Goal: Find specific fact

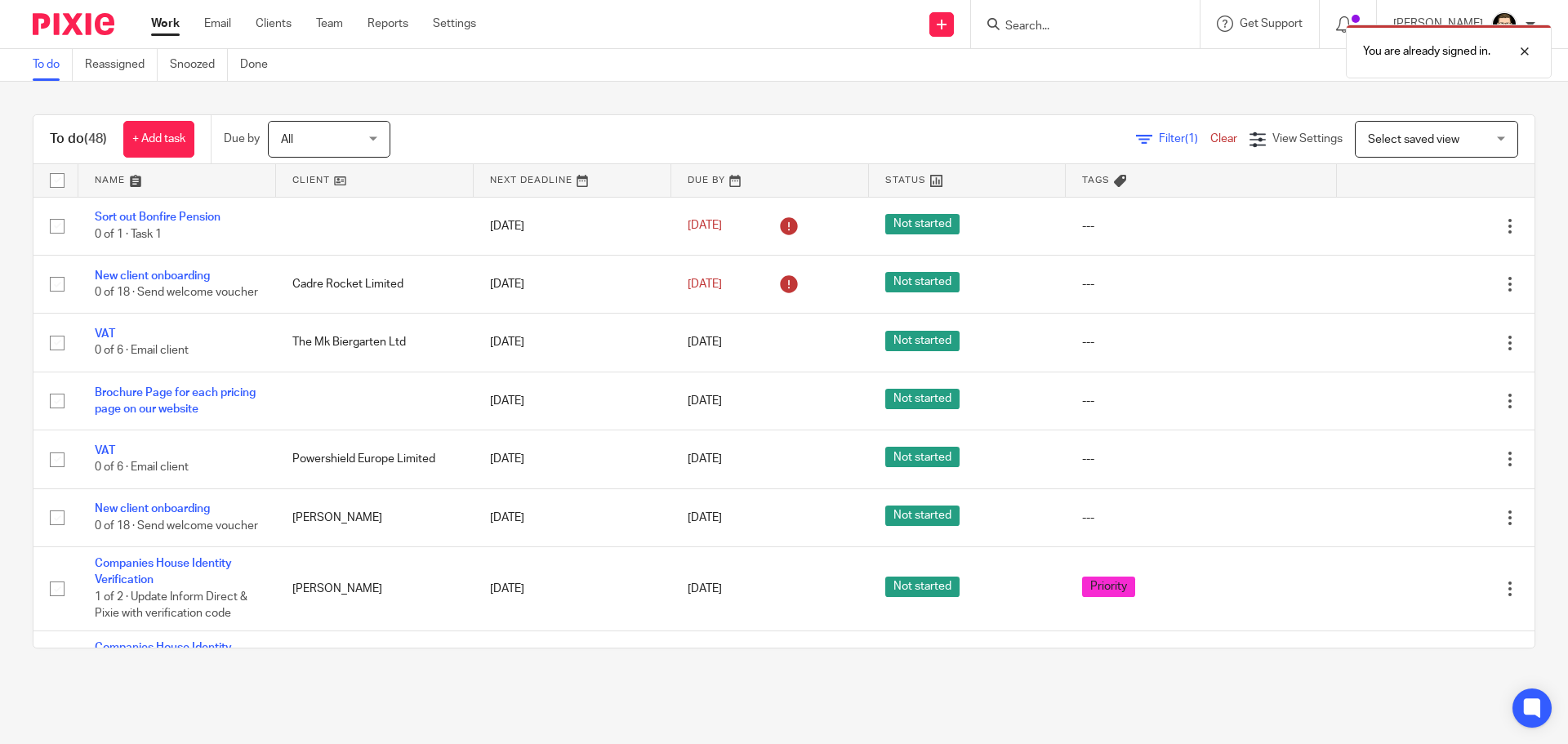
click at [1082, 26] on div "You are already signed in." at bounding box center [1168, 47] width 768 height 62
click at [1050, 25] on div "You are already signed in." at bounding box center [1168, 47] width 768 height 62
click at [1417, 50] on p "You are already signed in." at bounding box center [1427, 52] width 127 height 16
click at [1119, 24] on input "Search" at bounding box center [1077, 27] width 147 height 15
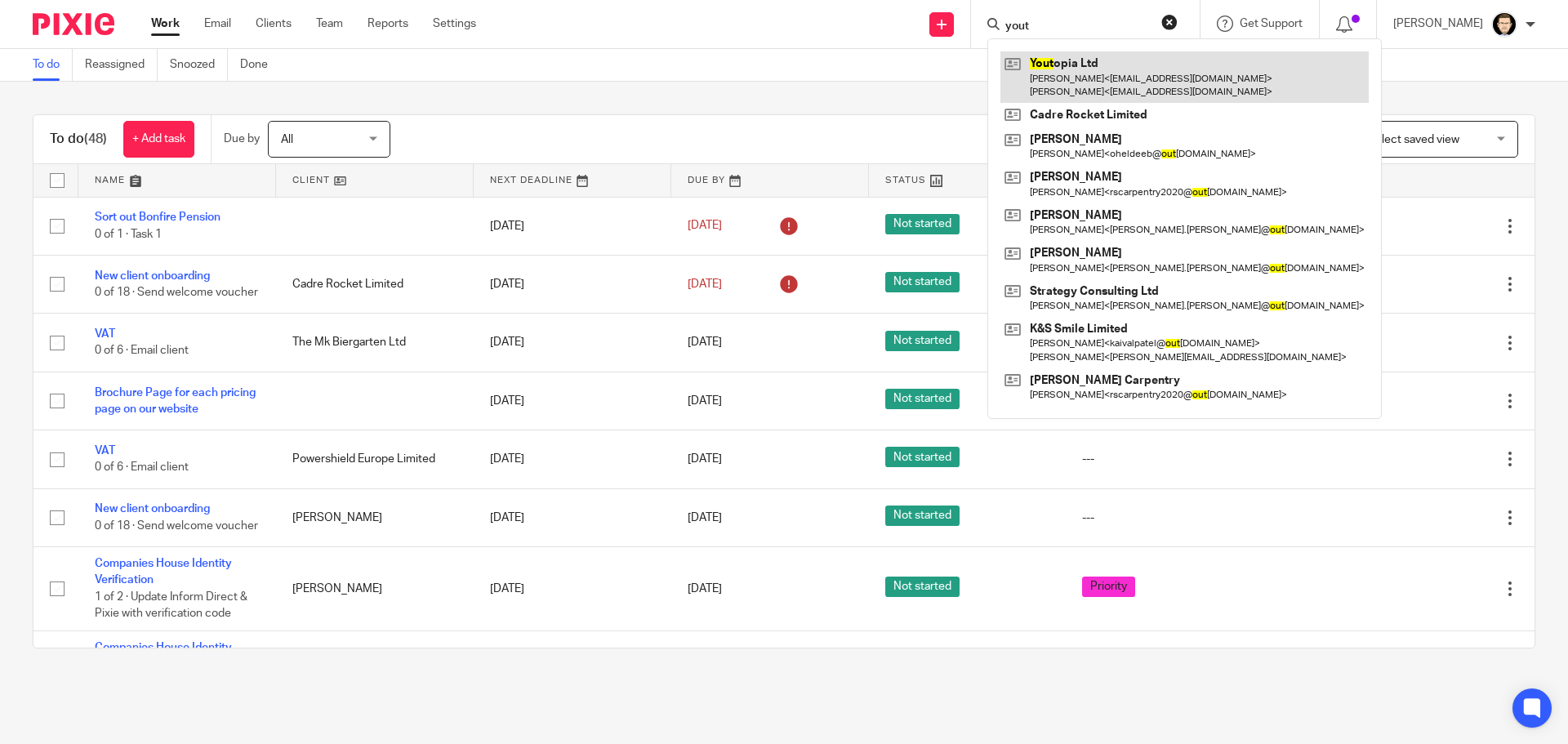
type input "yout"
click at [1119, 75] on link at bounding box center [1185, 77] width 368 height 51
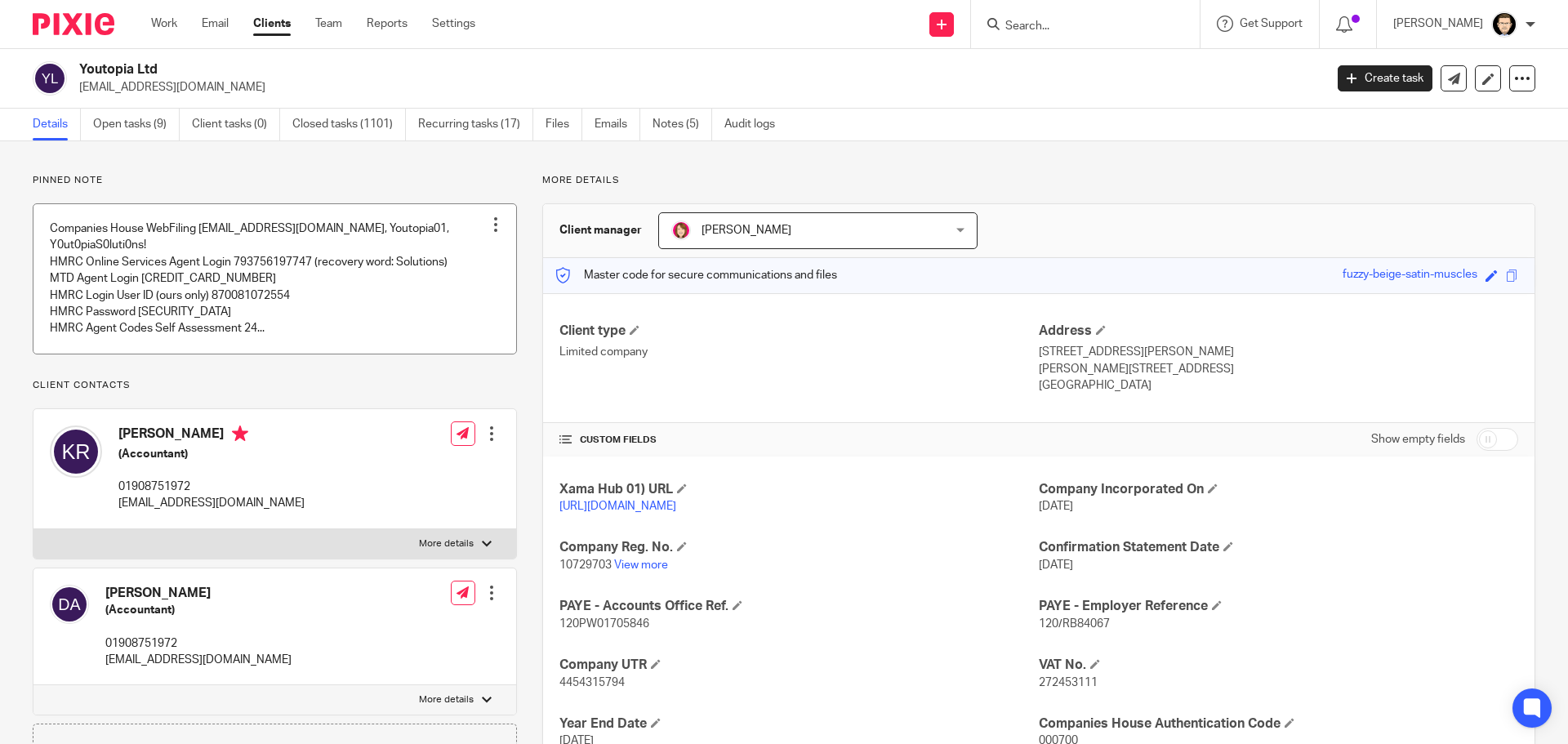
click at [327, 307] on link at bounding box center [275, 279] width 483 height 150
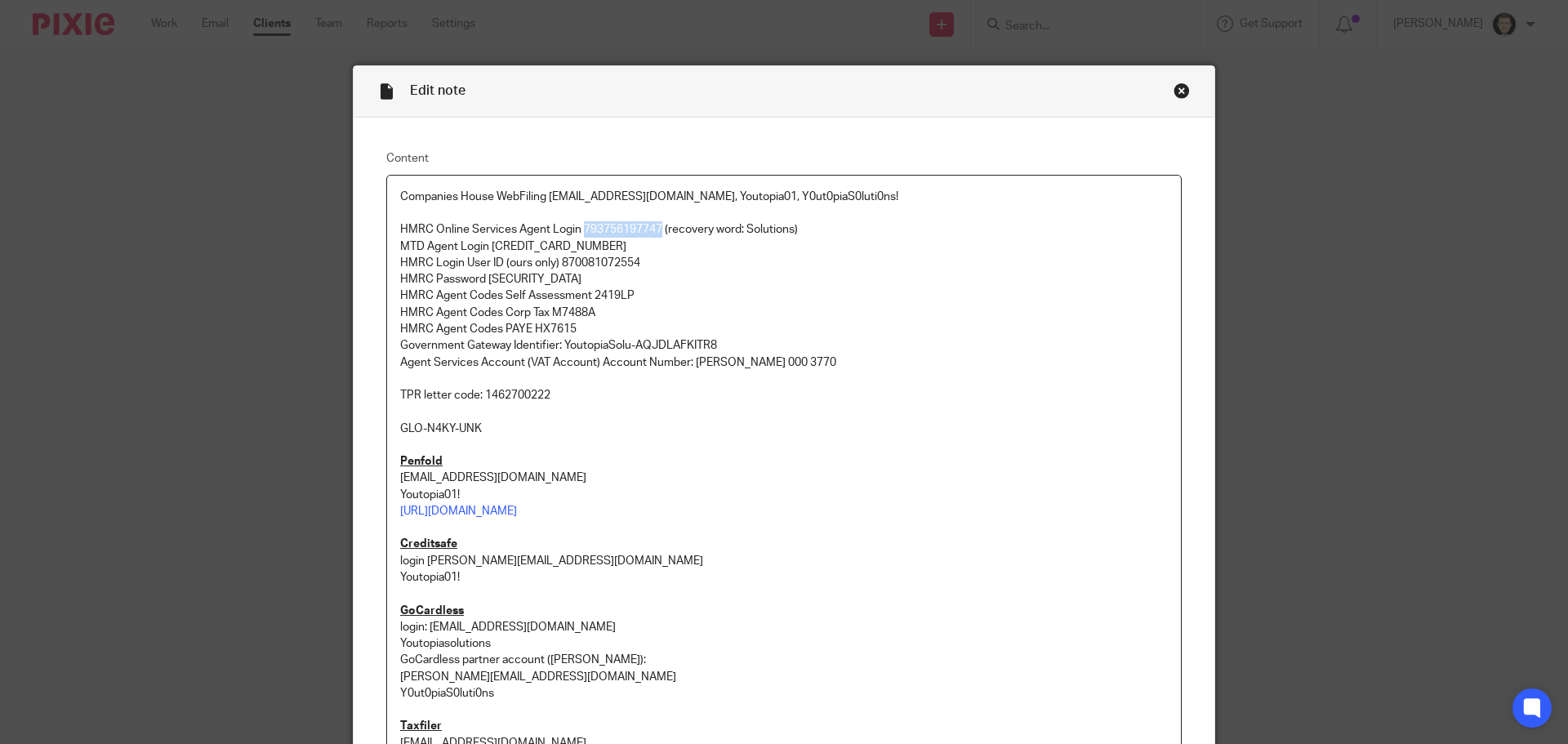
drag, startPoint x: 656, startPoint y: 230, endPoint x: 580, endPoint y: 230, distance: 76.0
click at [580, 230] on p "HMRC Online Services Agent Login 793756197747 (recovery word: Solutions)" at bounding box center [784, 230] width 768 height 16
copy p "793756197747"
click at [1178, 85] on div "Close this dialog window" at bounding box center [1182, 91] width 16 height 16
